Goal: Task Accomplishment & Management: Manage account settings

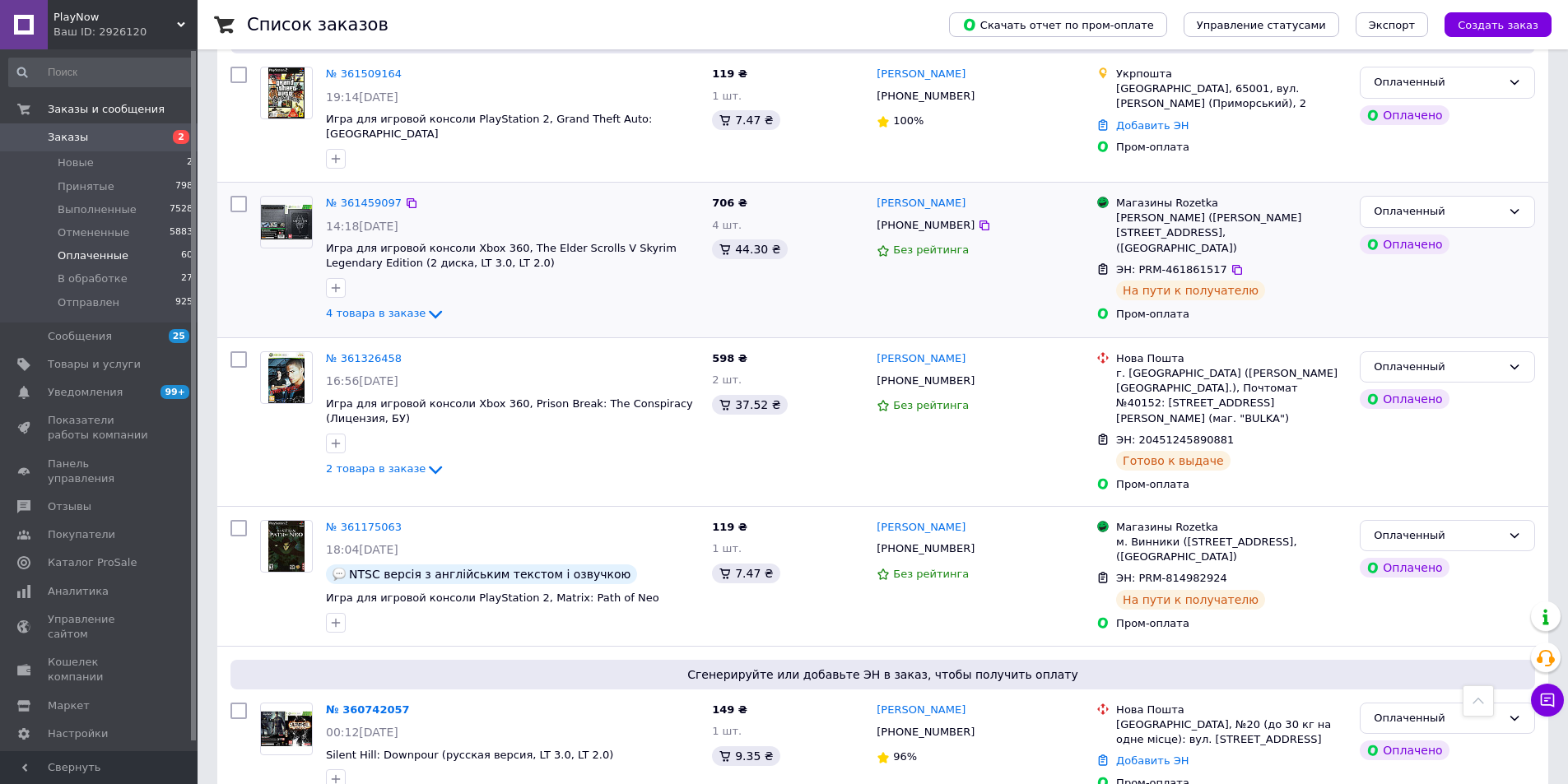
scroll to position [905, 0]
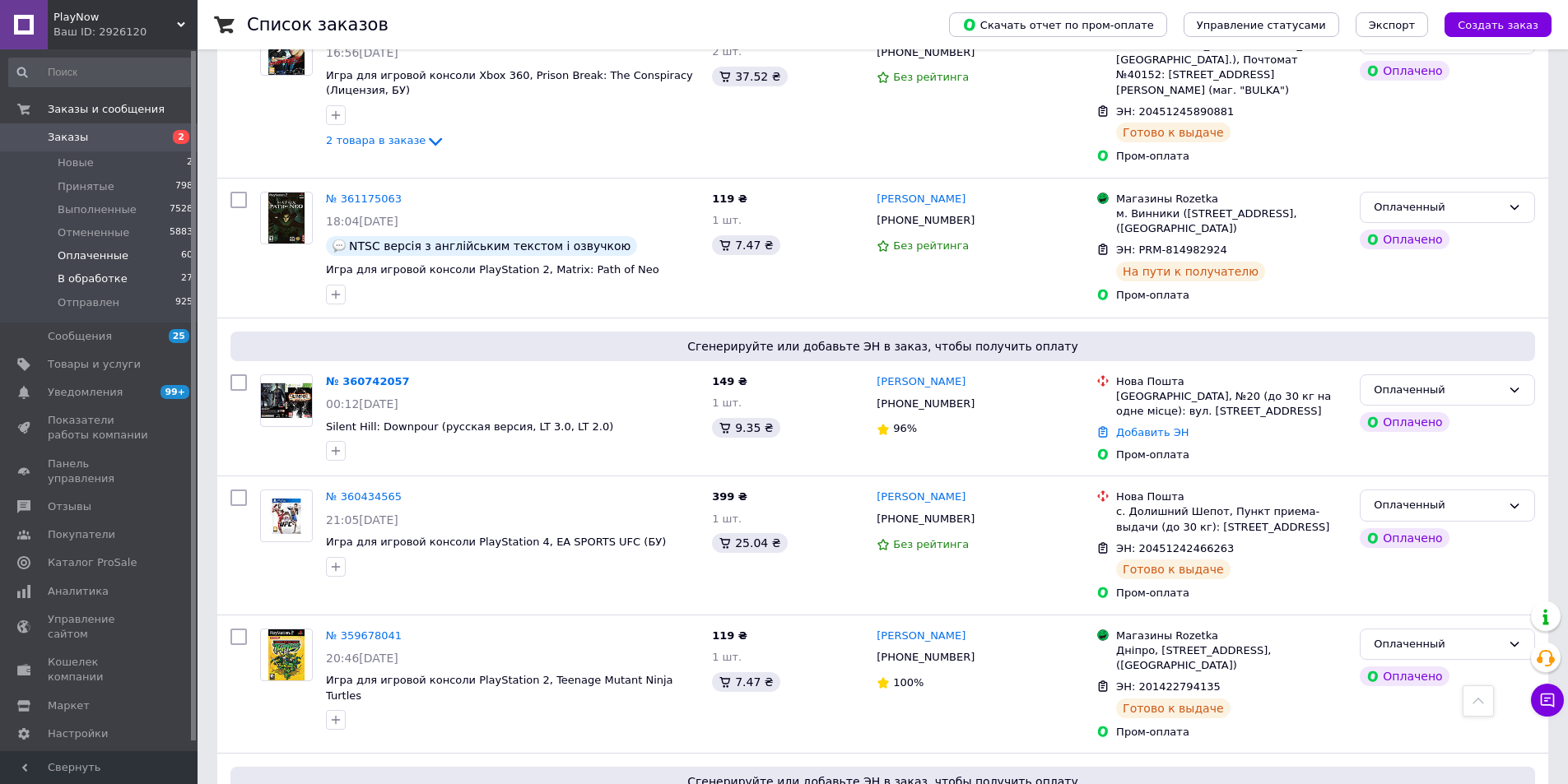
click at [80, 281] on span "В обработке" at bounding box center [92, 278] width 70 height 15
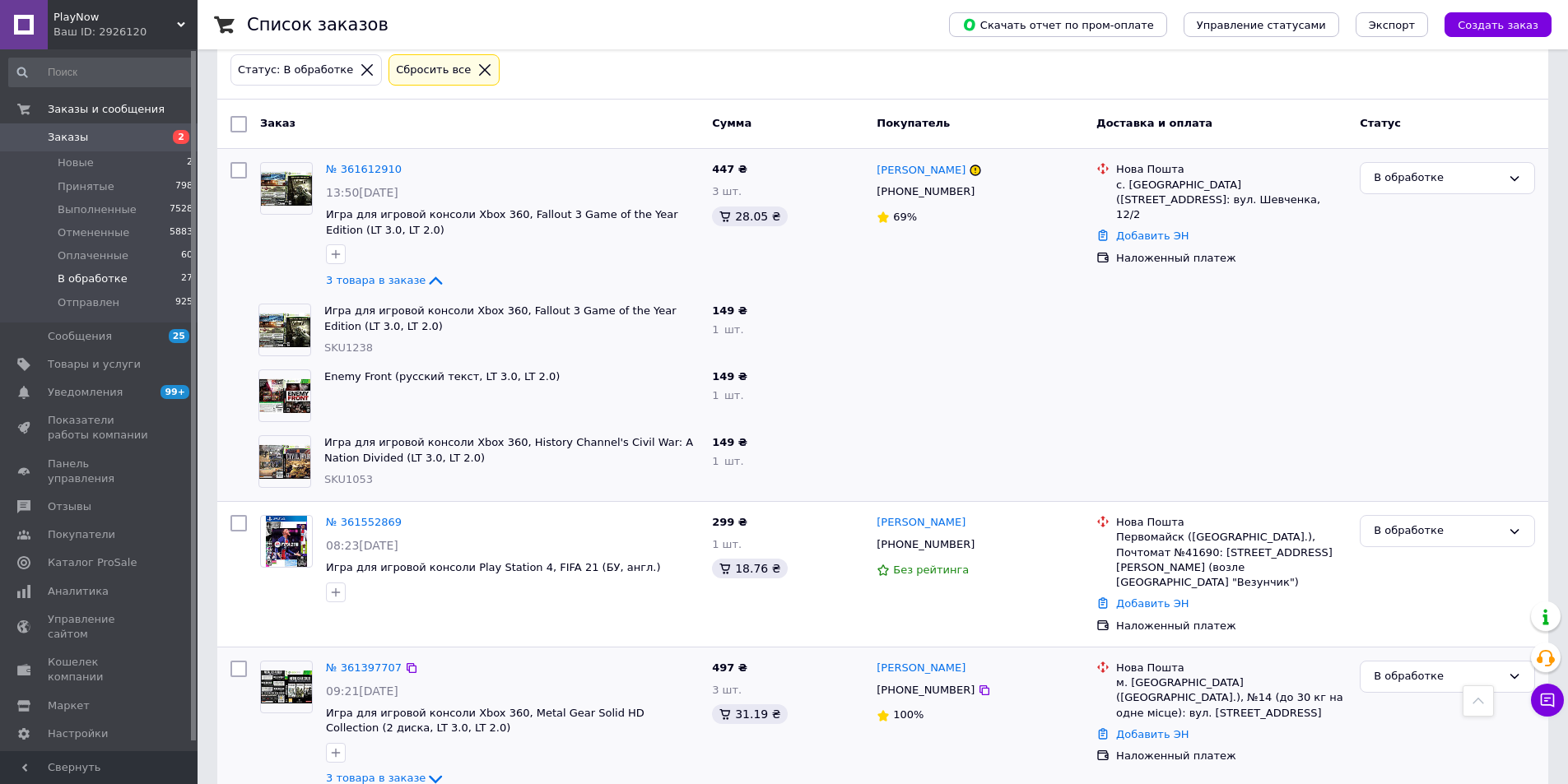
scroll to position [165, 0]
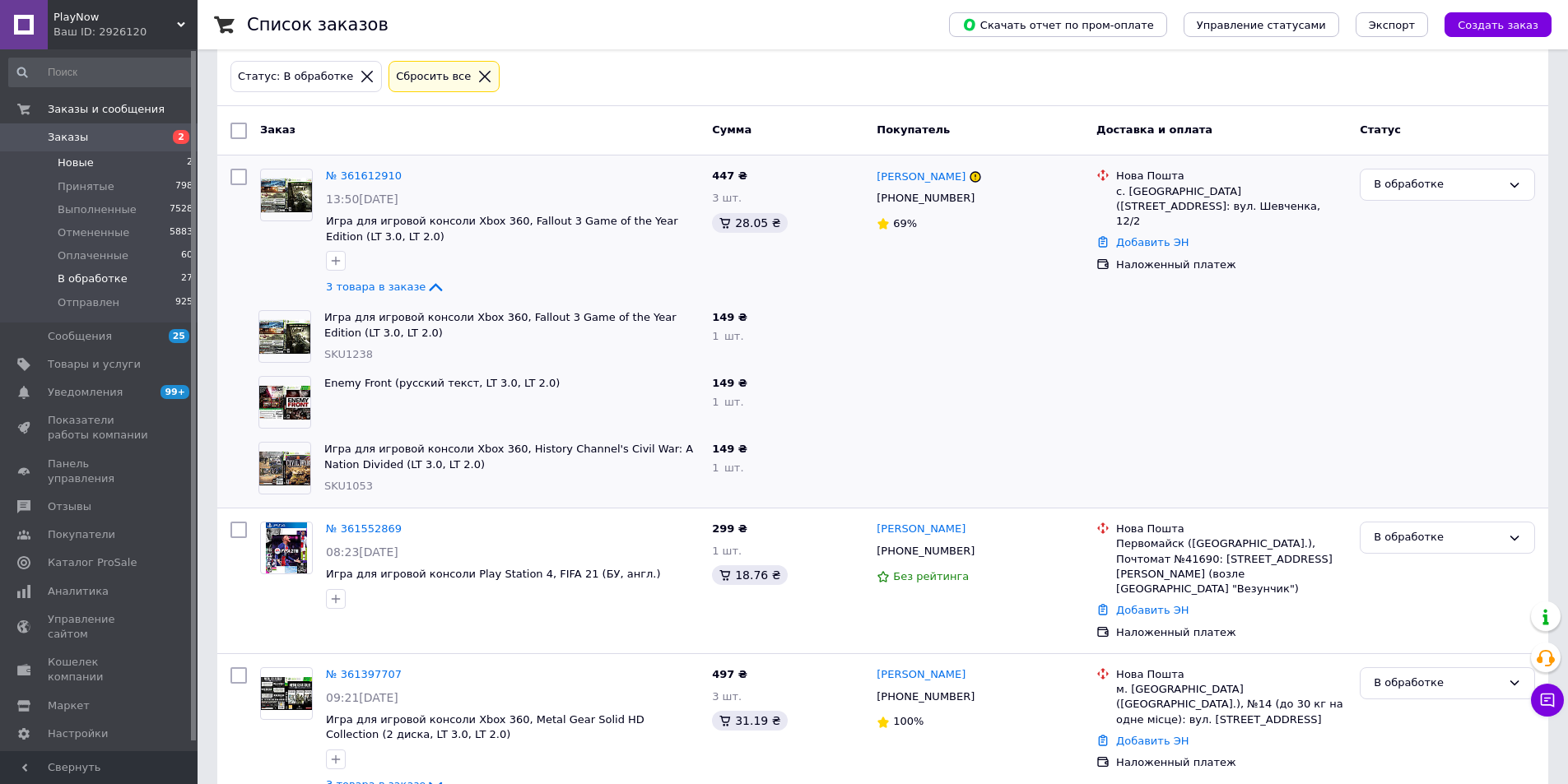
click at [67, 156] on span "Новые" at bounding box center [76, 163] width 36 height 15
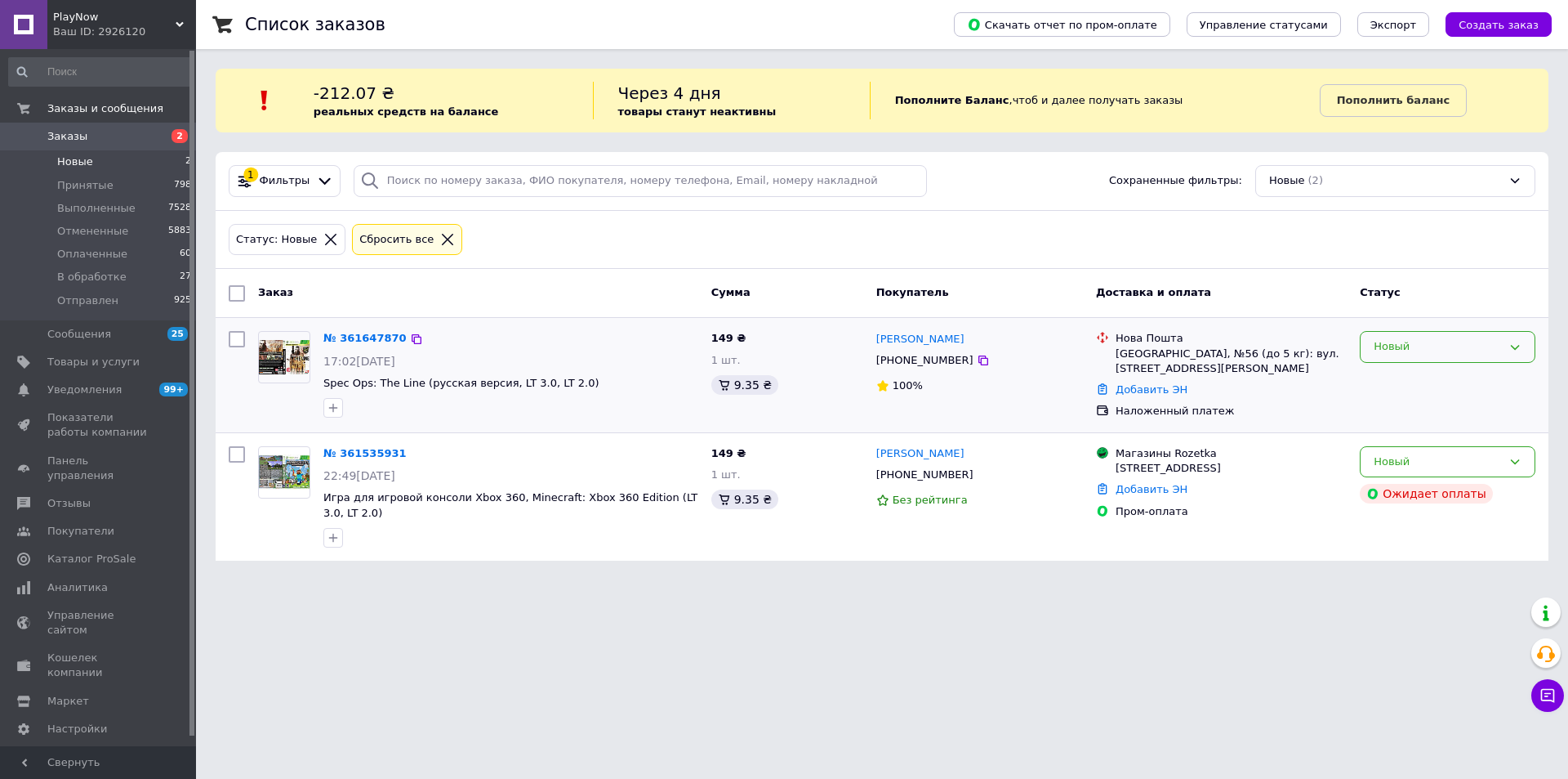
click at [1411, 345] on div "Новый" at bounding box center [1439, 347] width 128 height 18
click at [1402, 496] on li "В обработке" at bounding box center [1447, 501] width 174 height 30
click at [67, 278] on span "В обработке" at bounding box center [91, 277] width 69 height 15
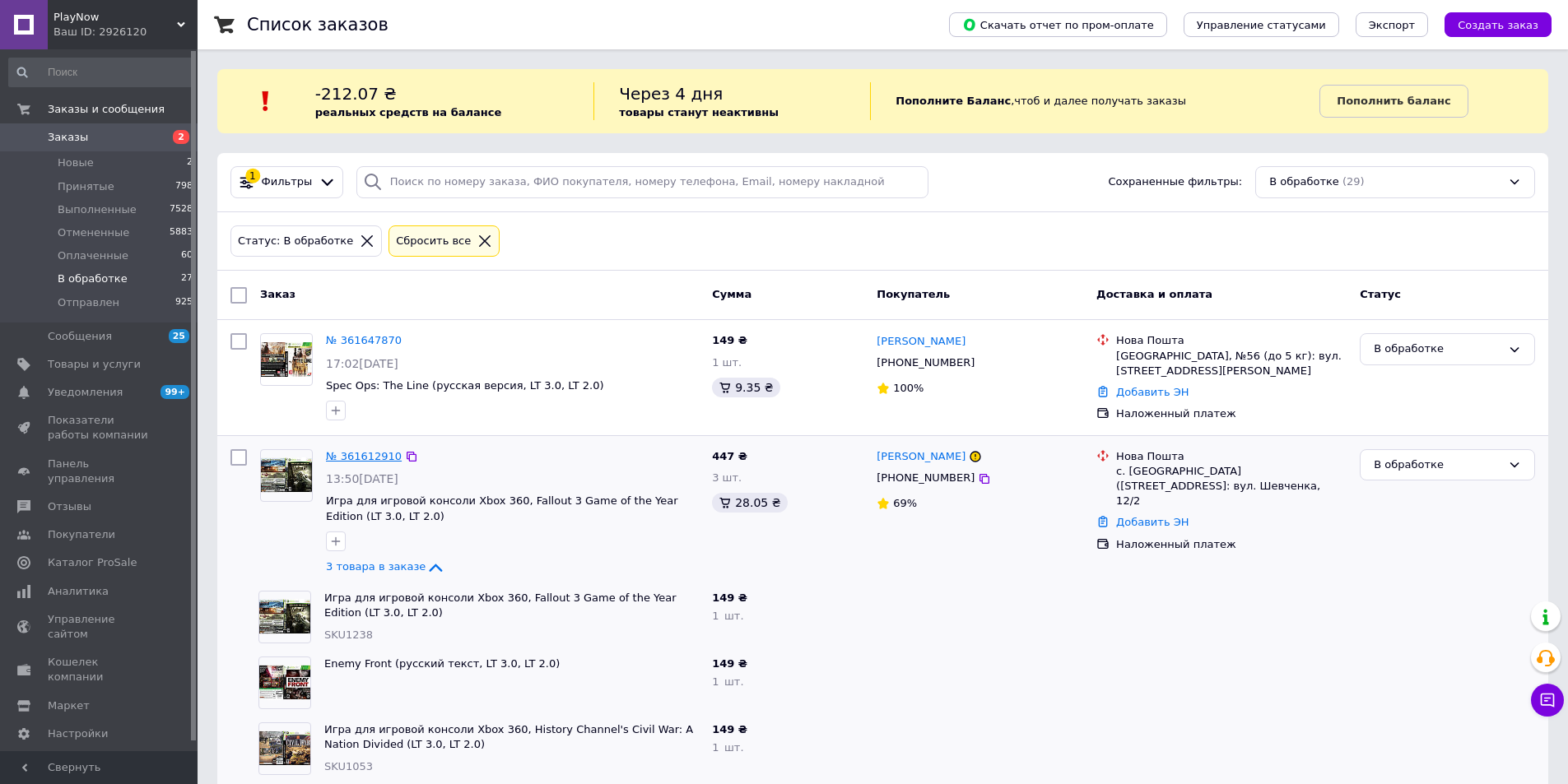
click at [354, 460] on link "№ 361612910" at bounding box center [363, 456] width 76 height 13
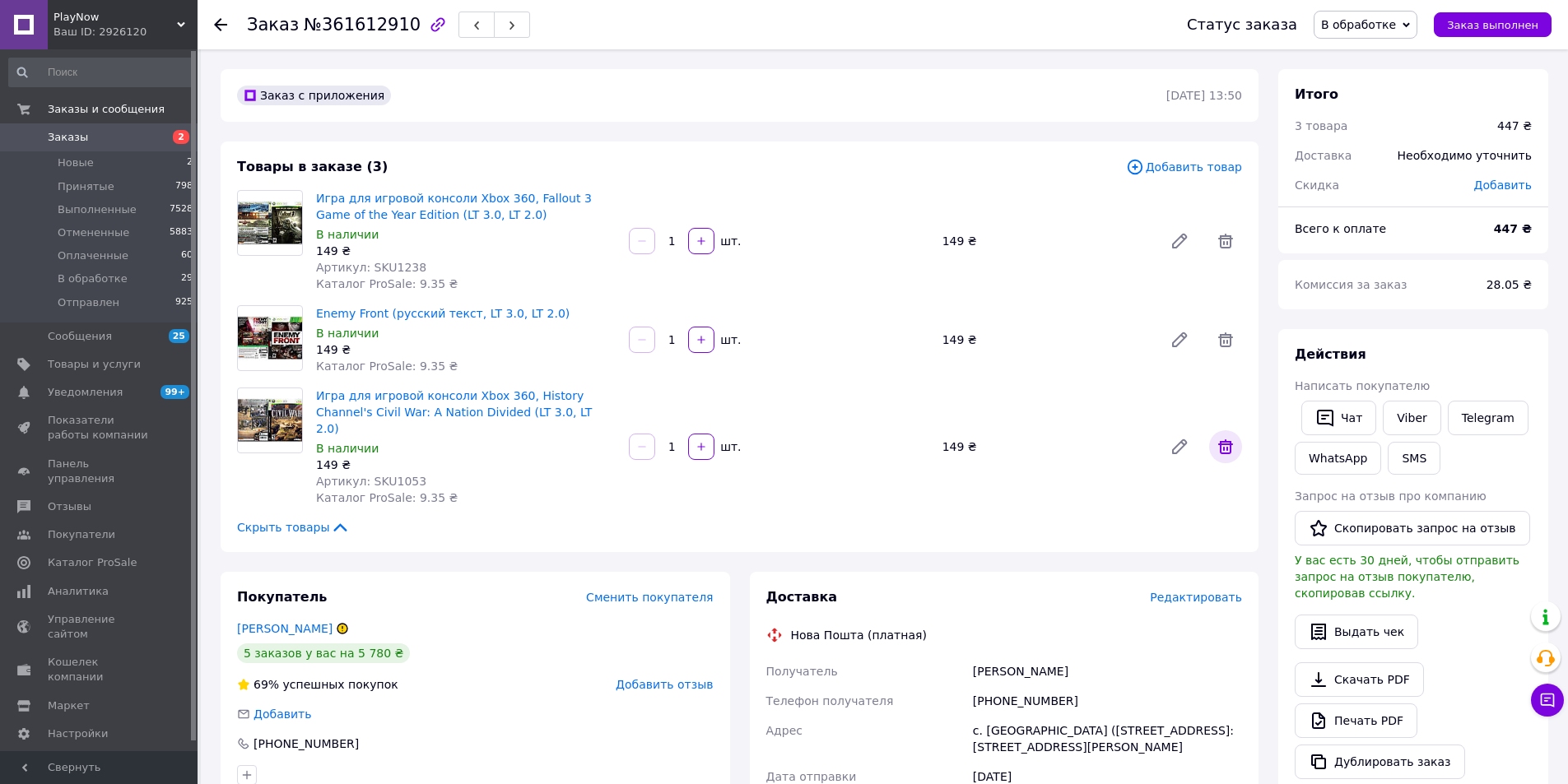
click at [1233, 437] on icon at bounding box center [1226, 447] width 20 height 20
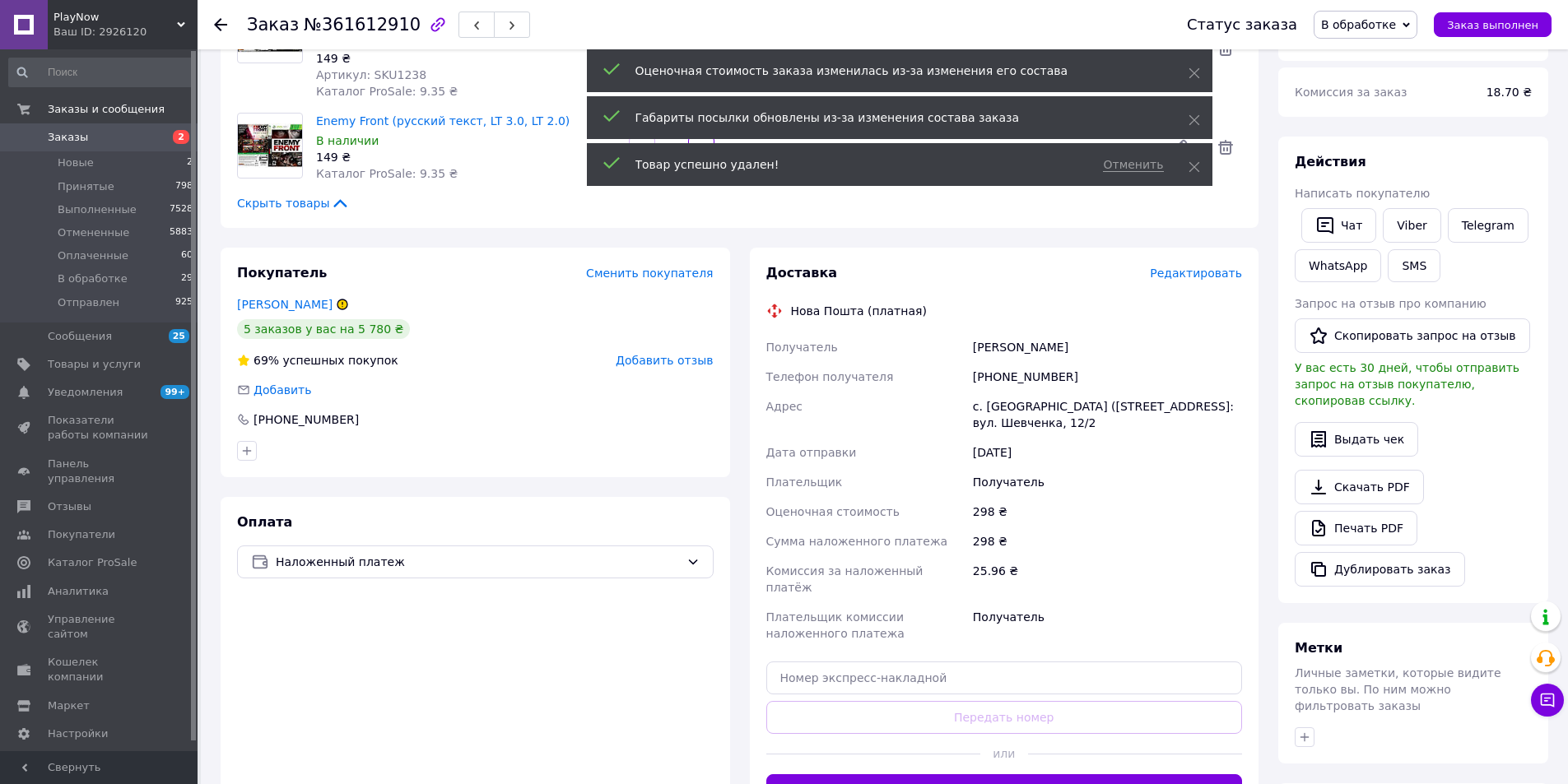
scroll to position [412, 0]
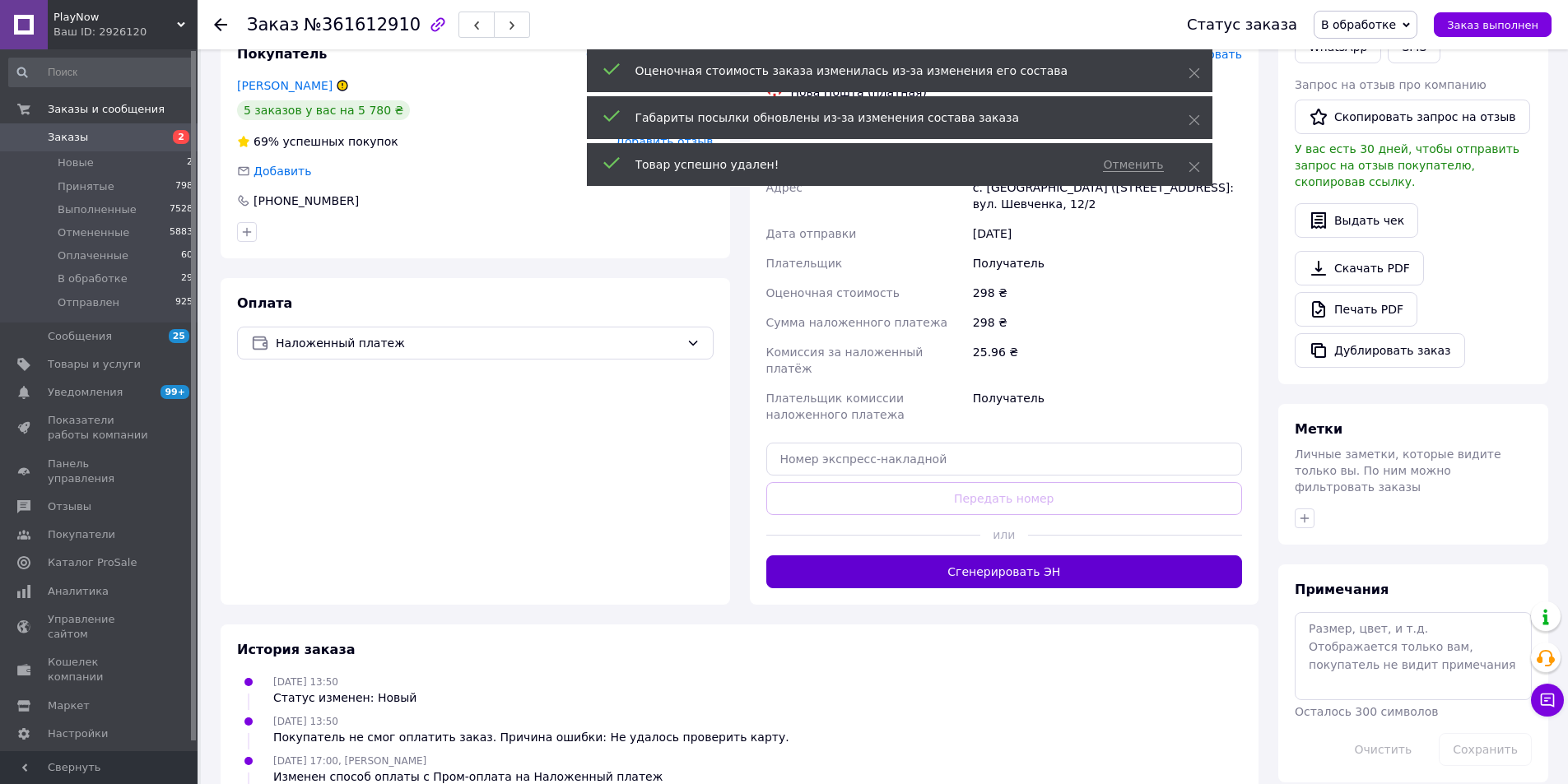
click at [947, 555] on button "Сгенерировать ЭН" at bounding box center [1004, 571] width 477 height 33
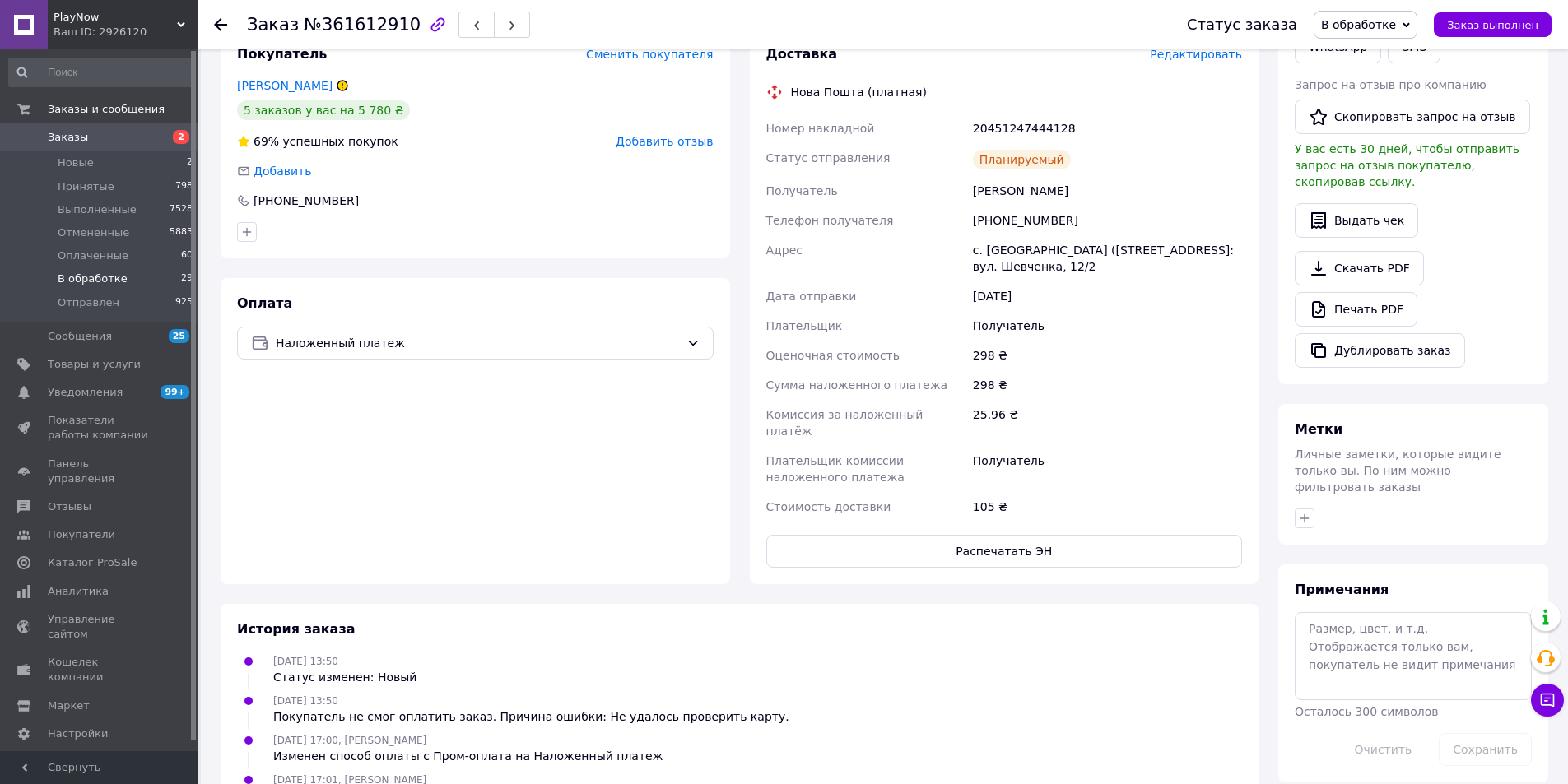
click at [84, 283] on span "В обработке" at bounding box center [92, 278] width 70 height 15
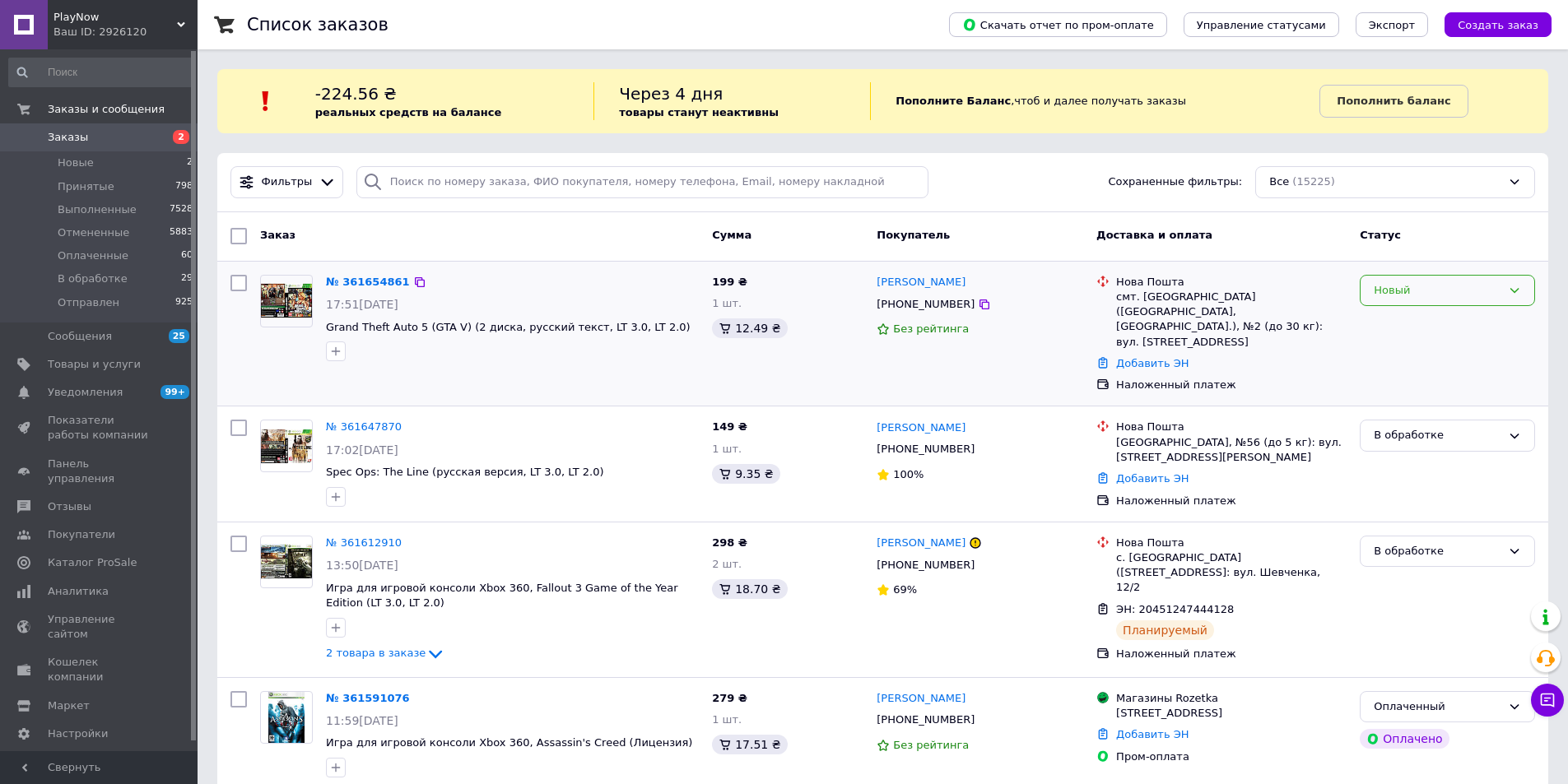
click at [1460, 298] on div "Новый" at bounding box center [1438, 291] width 127 height 18
click at [1421, 328] on li "Принят" at bounding box center [1446, 324] width 174 height 30
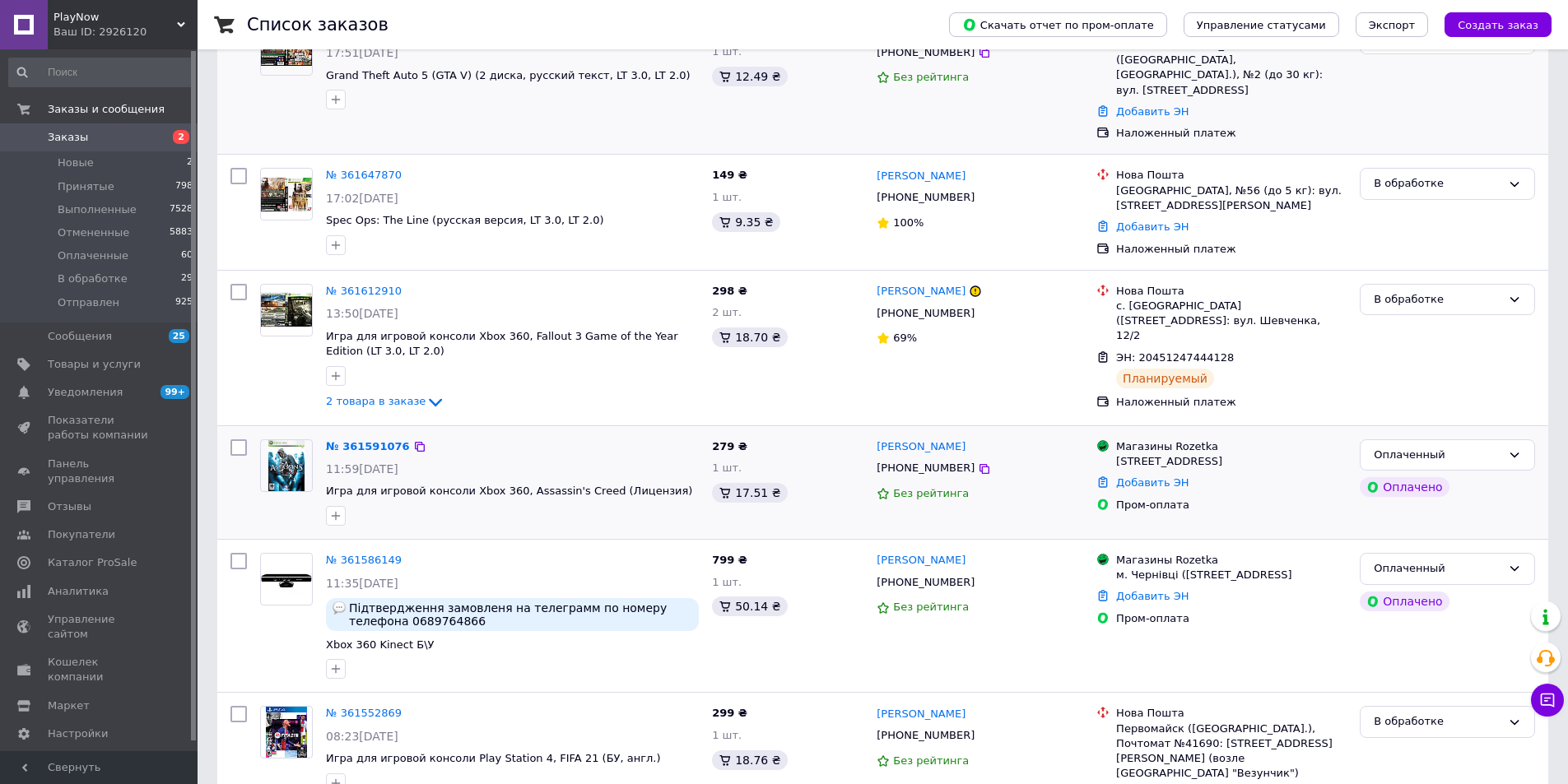
scroll to position [412, 0]
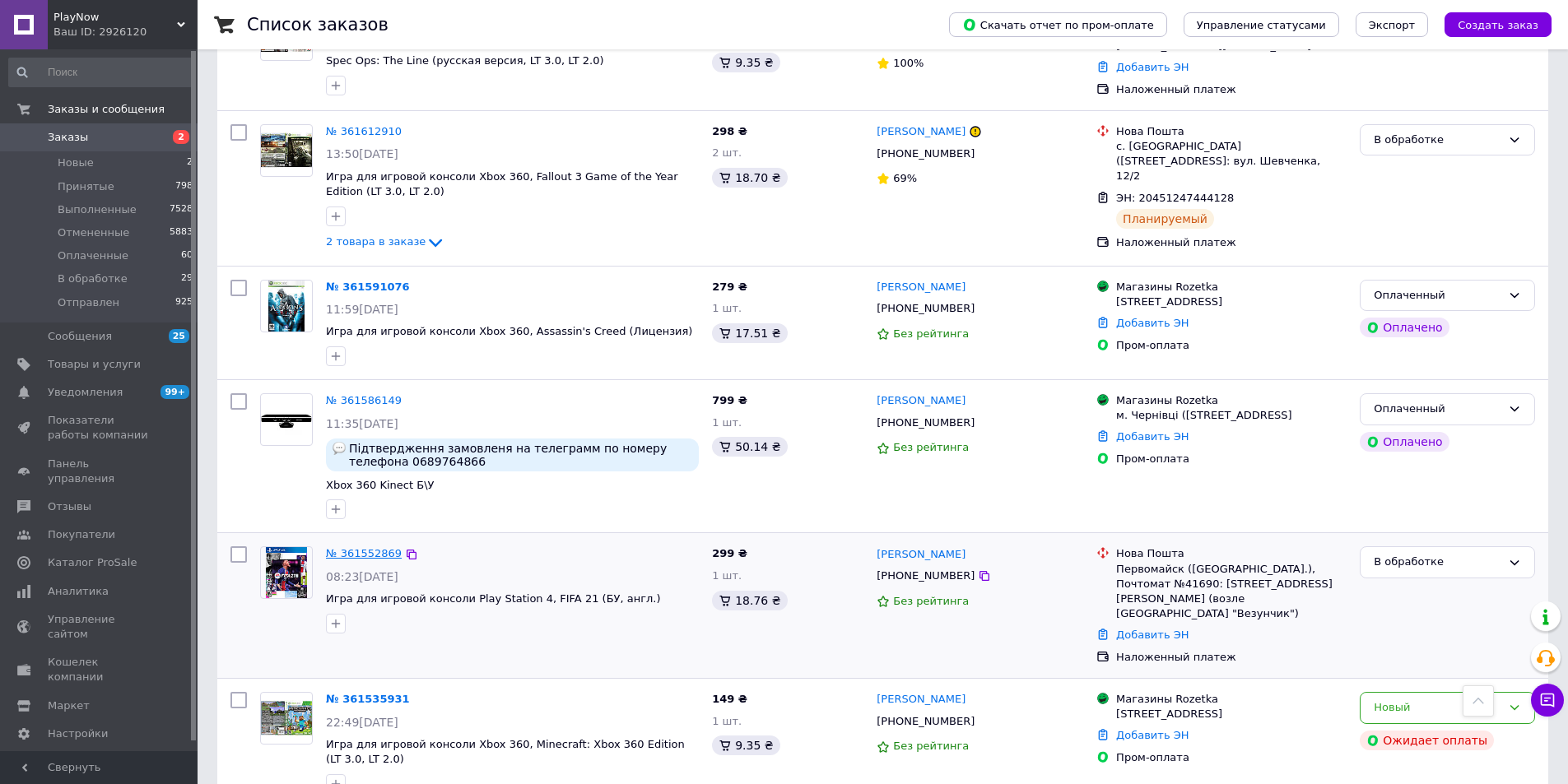
click at [349, 547] on link "№ 361552869" at bounding box center [363, 553] width 76 height 13
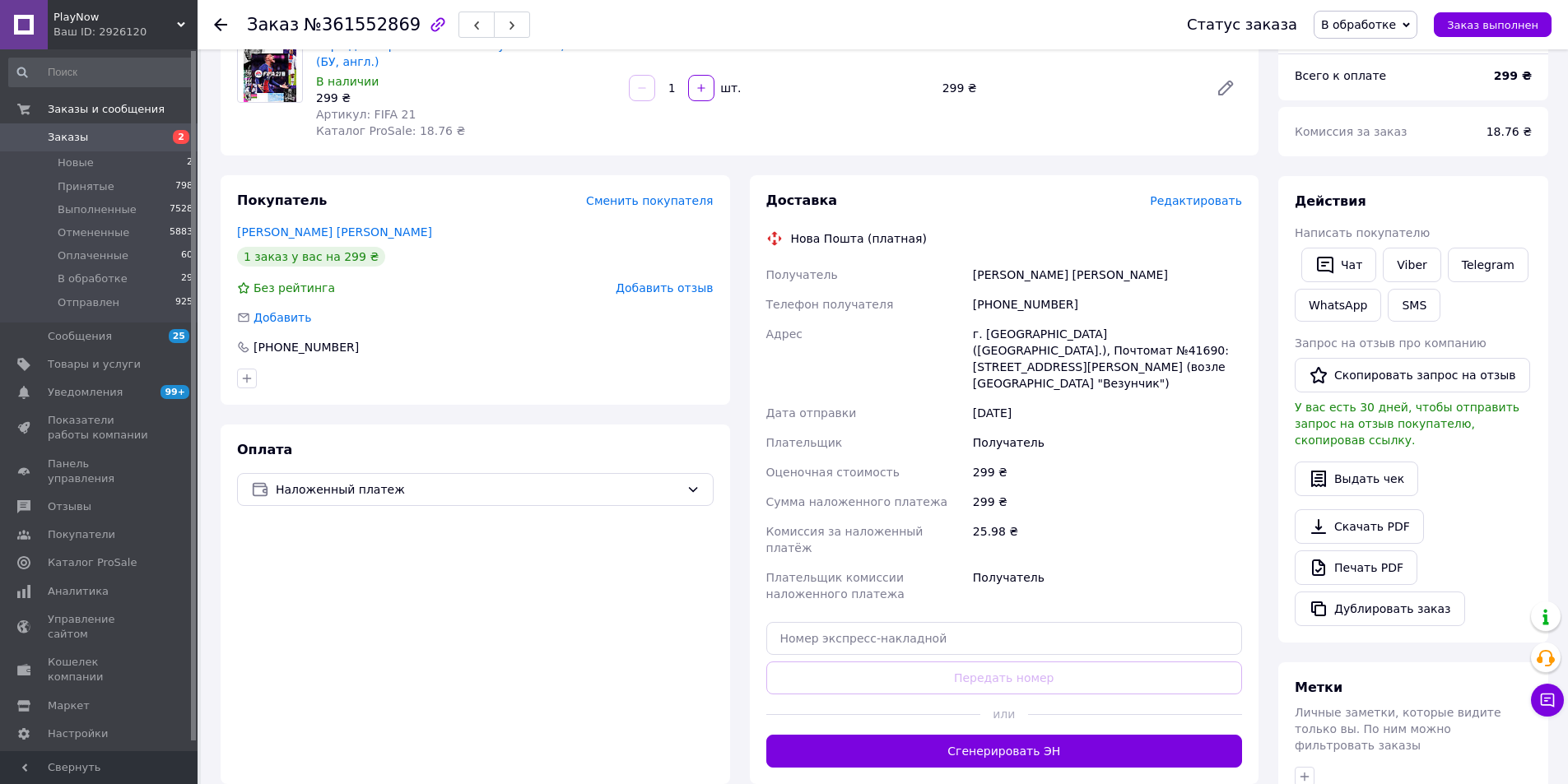
scroll to position [329, 0]
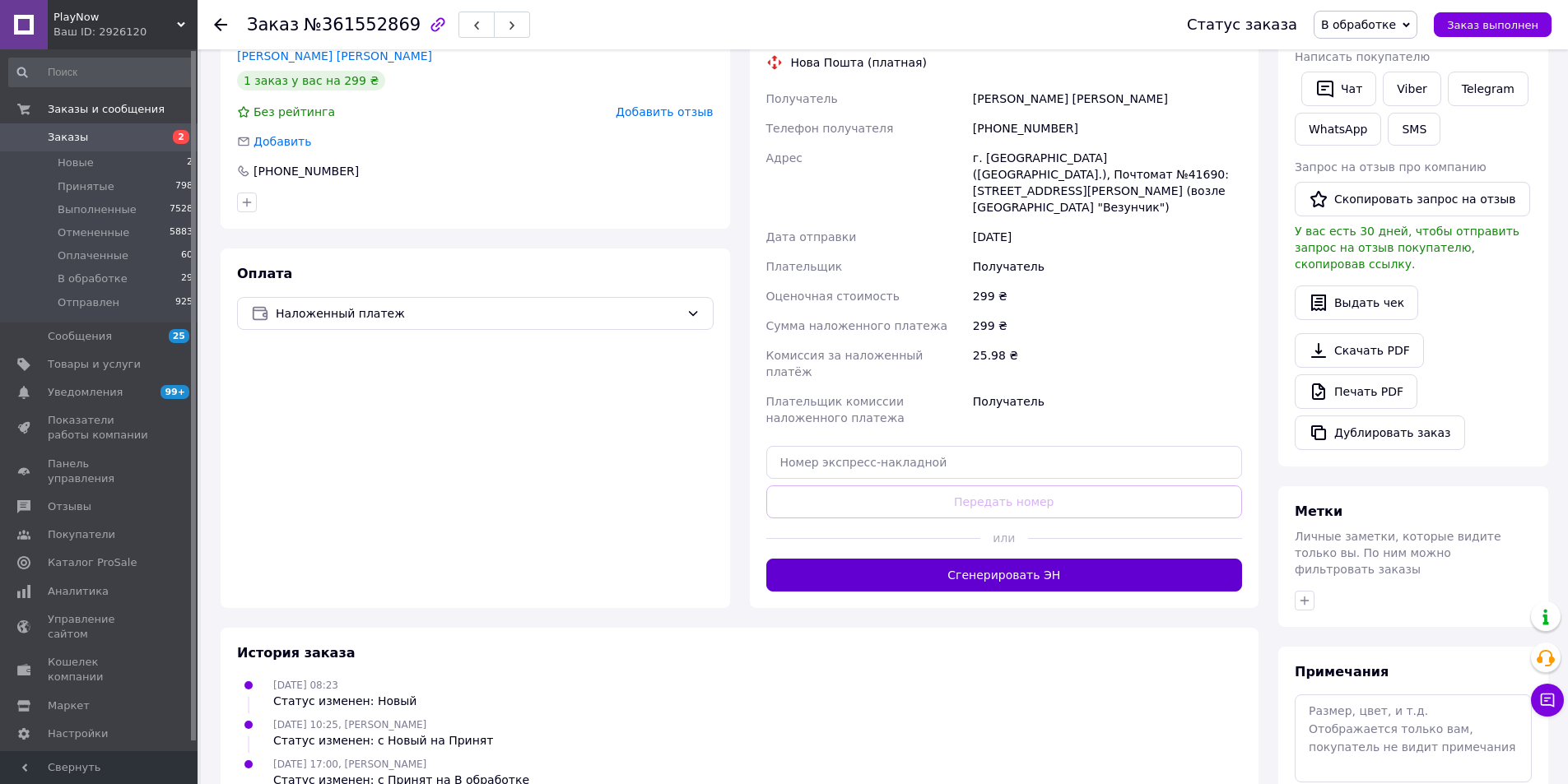
click at [985, 559] on button "Сгенерировать ЭН" at bounding box center [1004, 575] width 477 height 33
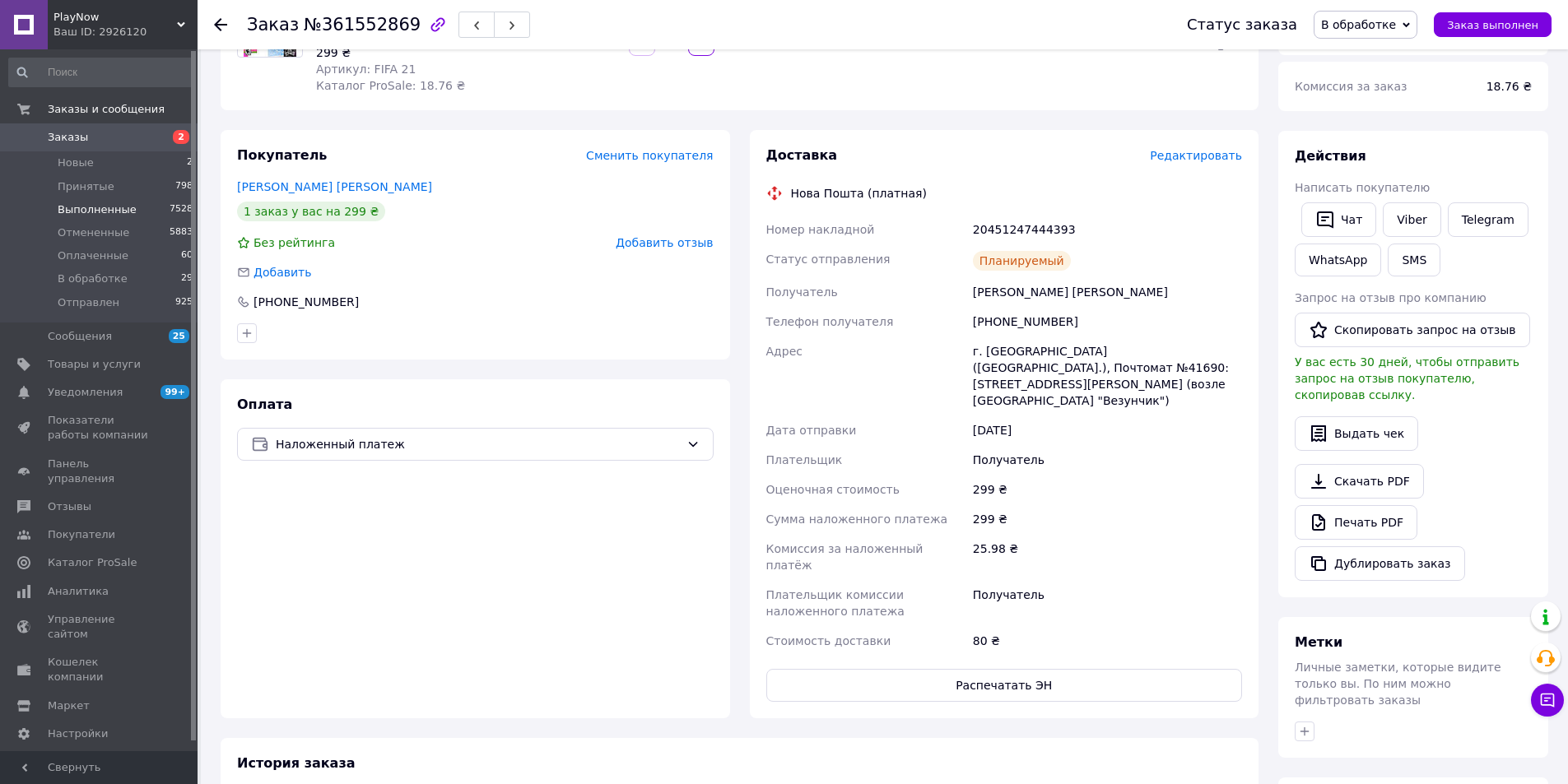
scroll to position [0, 0]
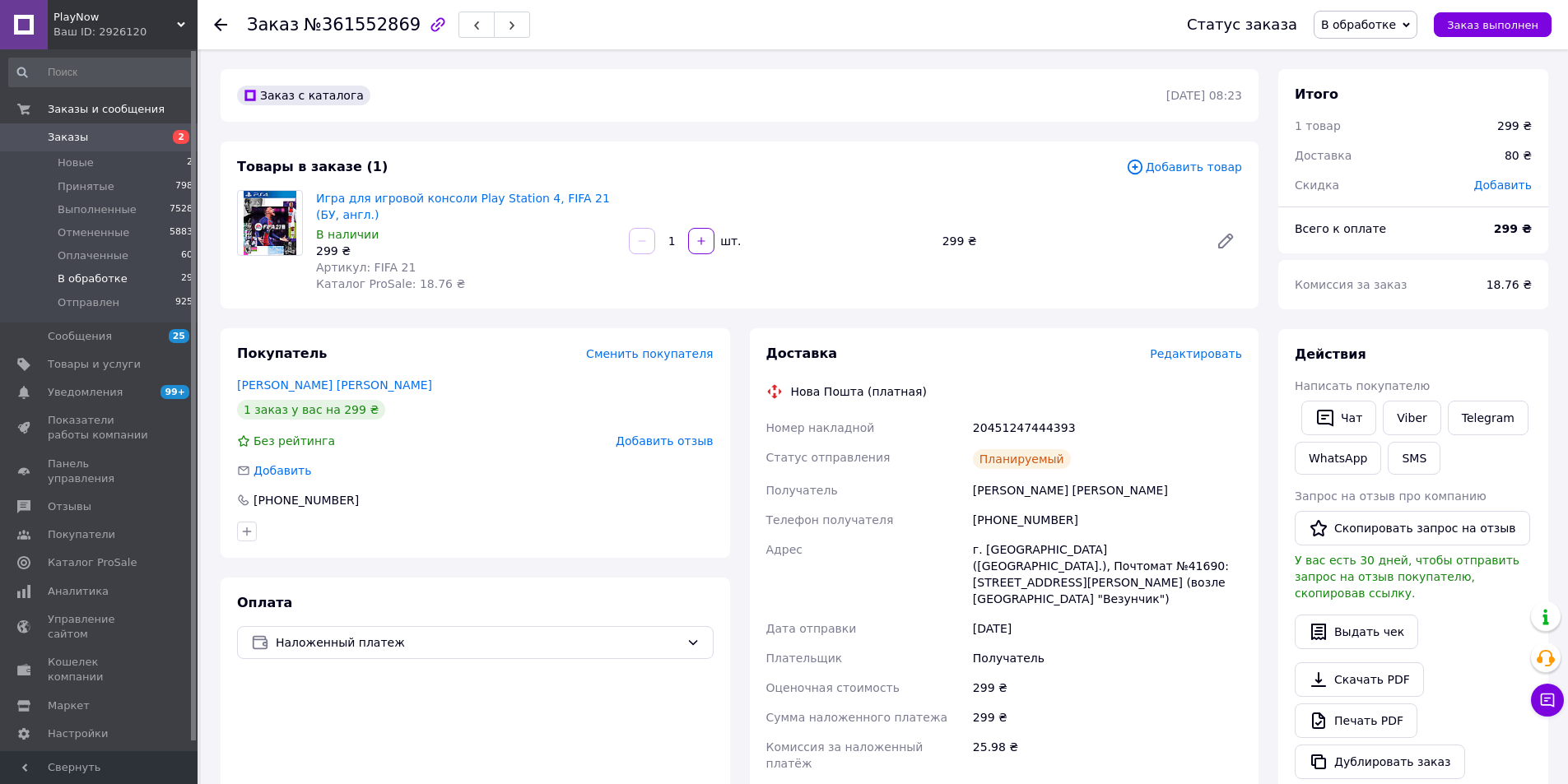
click at [61, 279] on span "В обработке" at bounding box center [92, 278] width 70 height 15
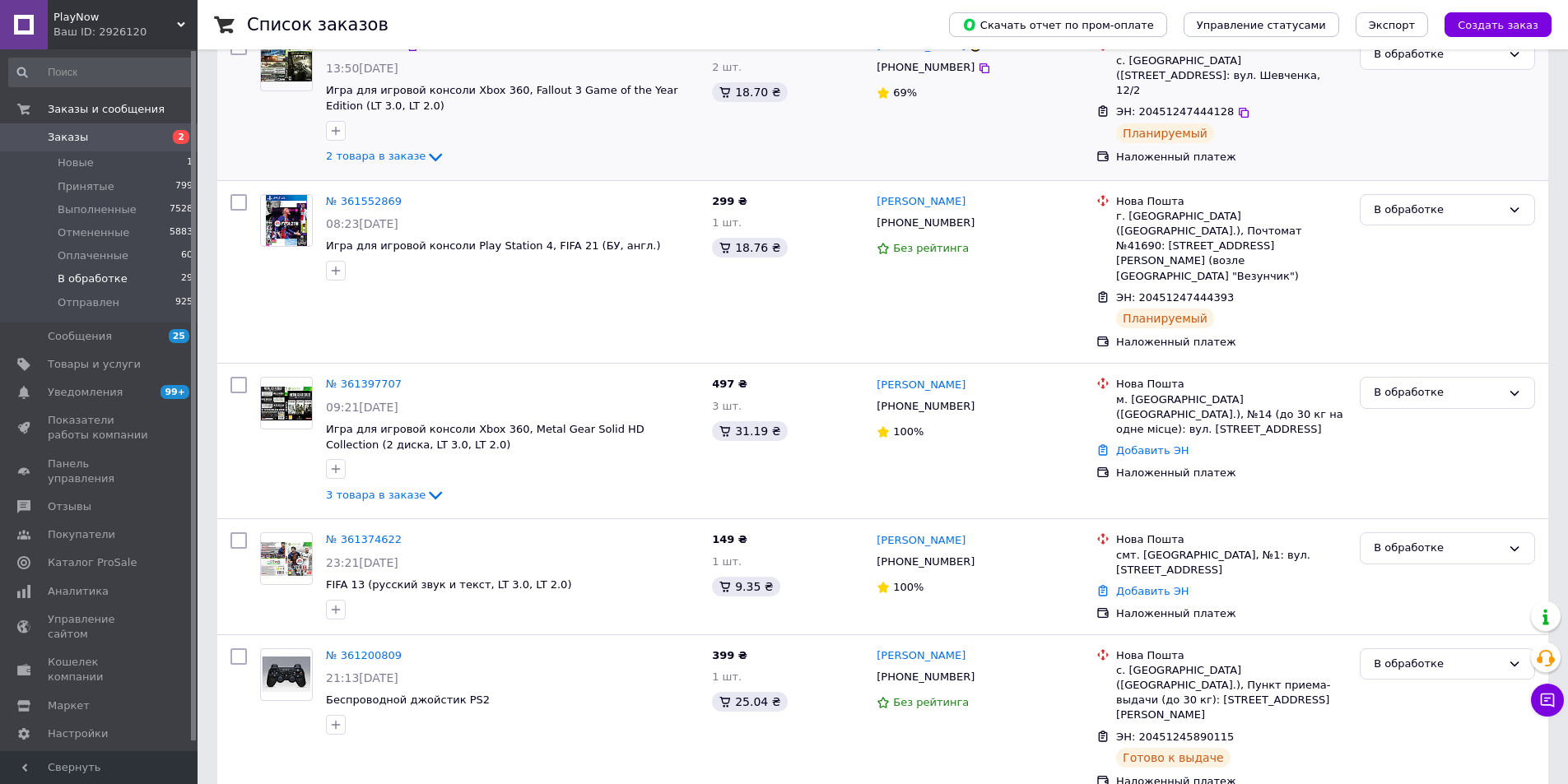
scroll to position [412, 0]
click at [63, 259] on span "Оплаченные" at bounding box center [93, 255] width 71 height 15
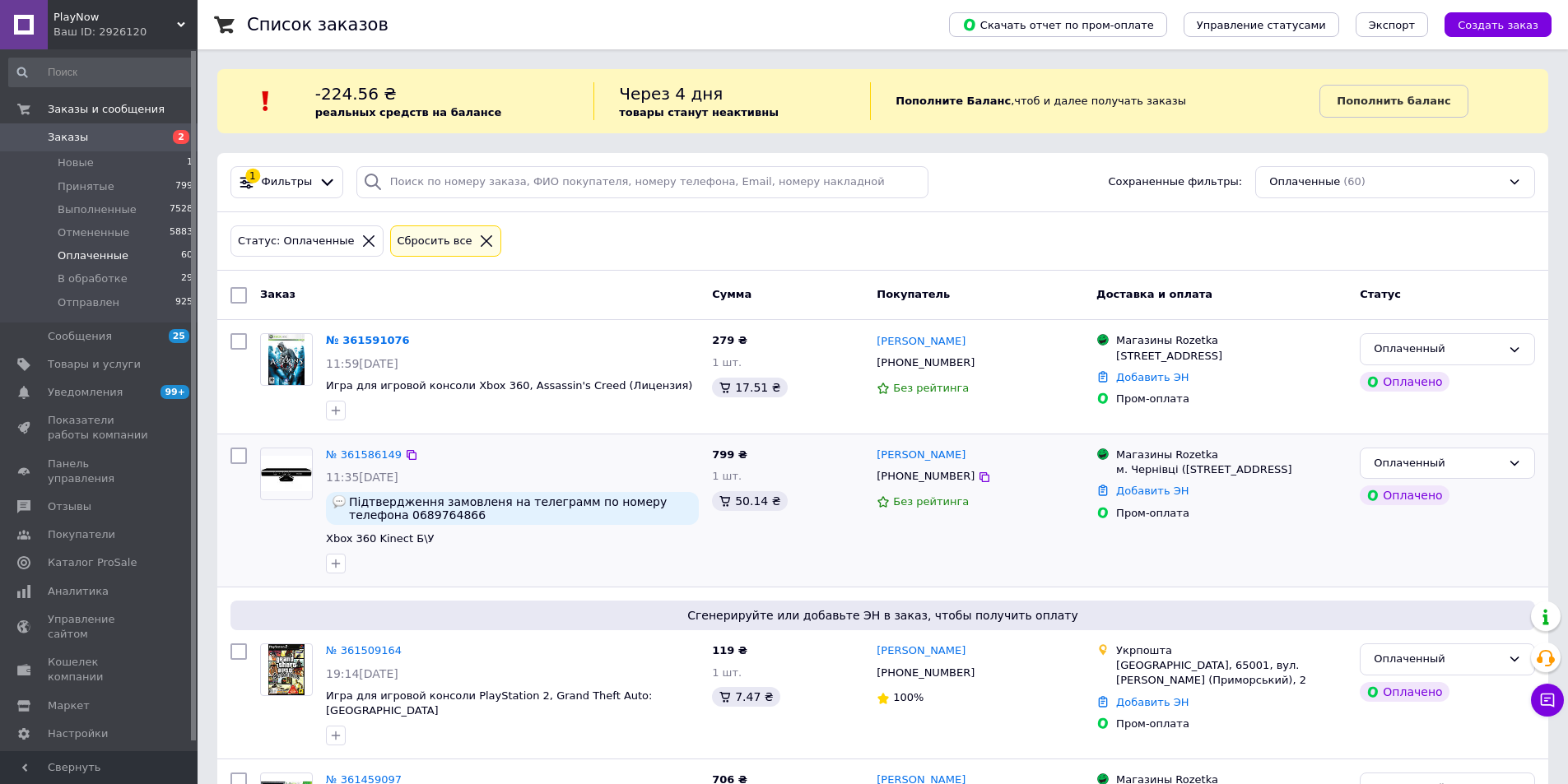
scroll to position [165, 0]
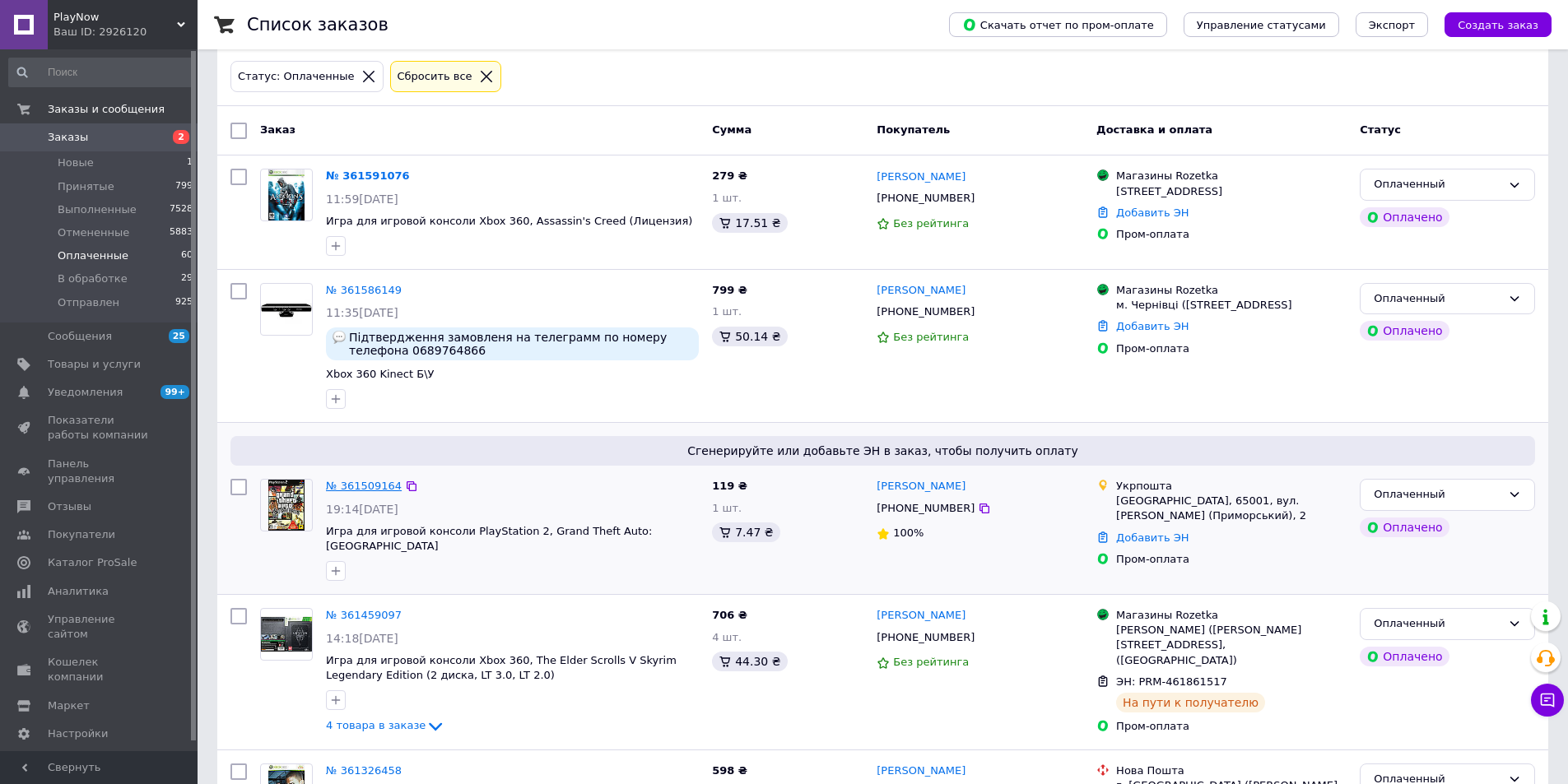
click at [353, 484] on link "№ 361509164" at bounding box center [363, 485] width 76 height 13
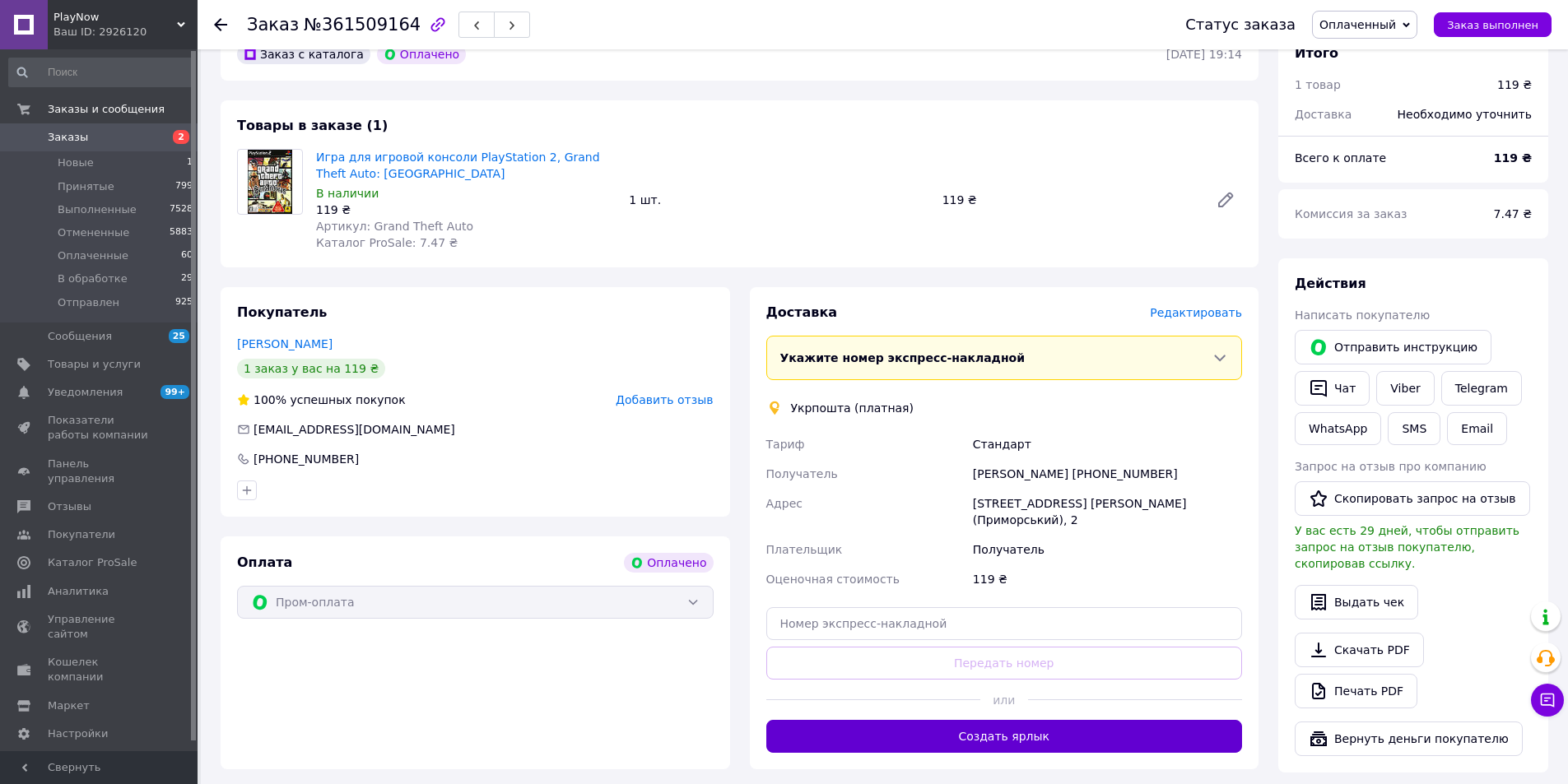
scroll to position [412, 0]
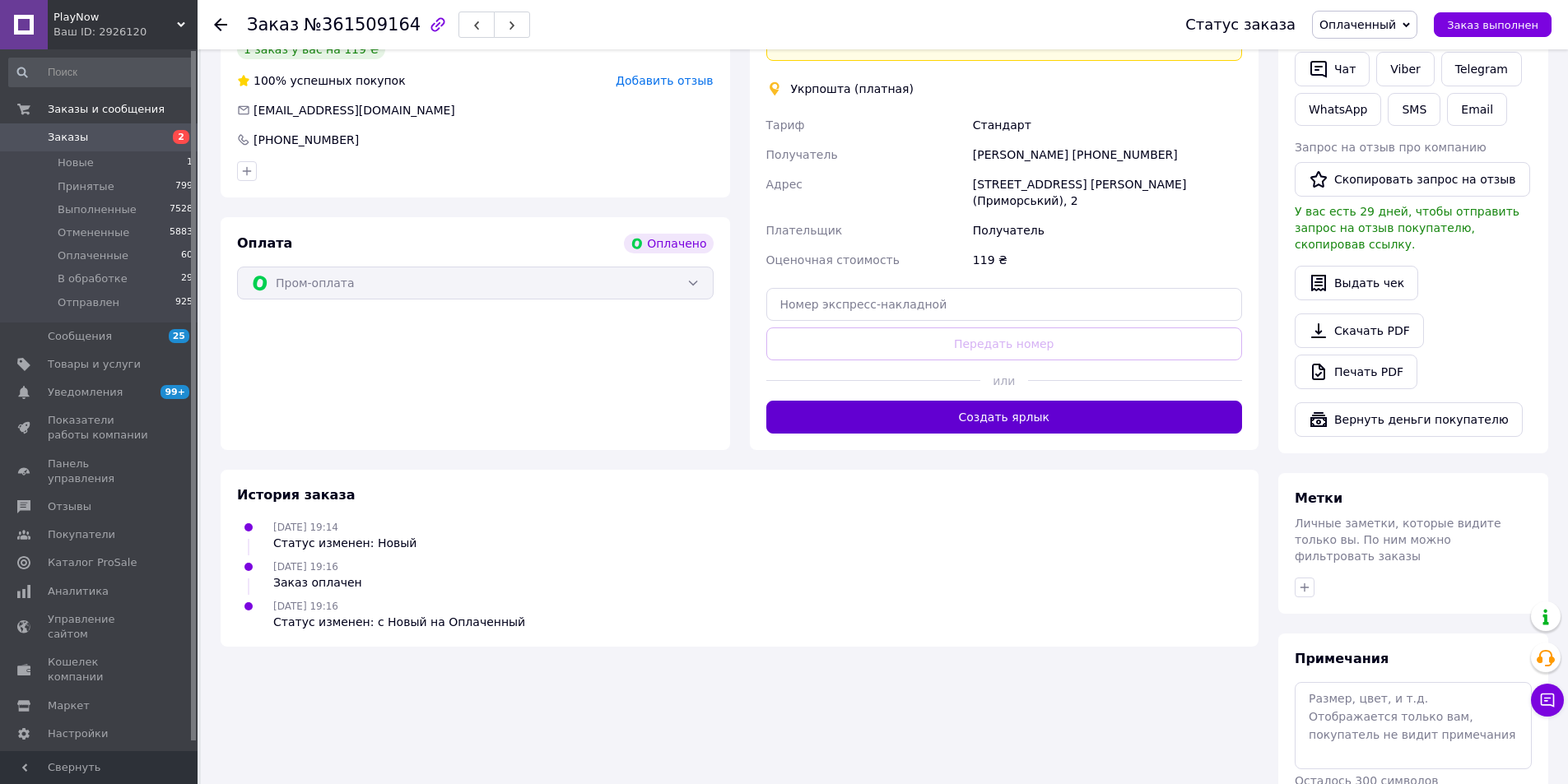
click at [999, 406] on button "Создать ярлык" at bounding box center [1004, 417] width 477 height 33
